Goal: Task Accomplishment & Management: Manage account settings

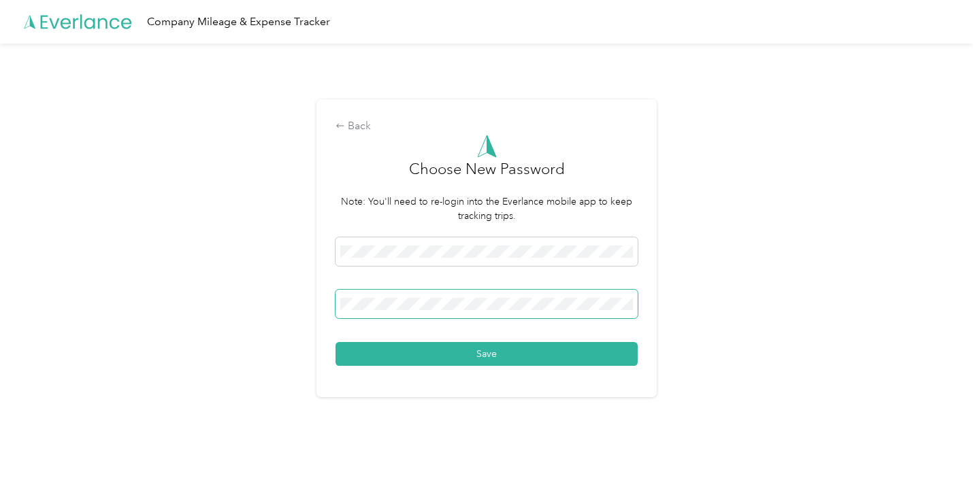
click at [335, 342] on button "Save" at bounding box center [486, 354] width 302 height 24
